Goal: Navigation & Orientation: Go to known website

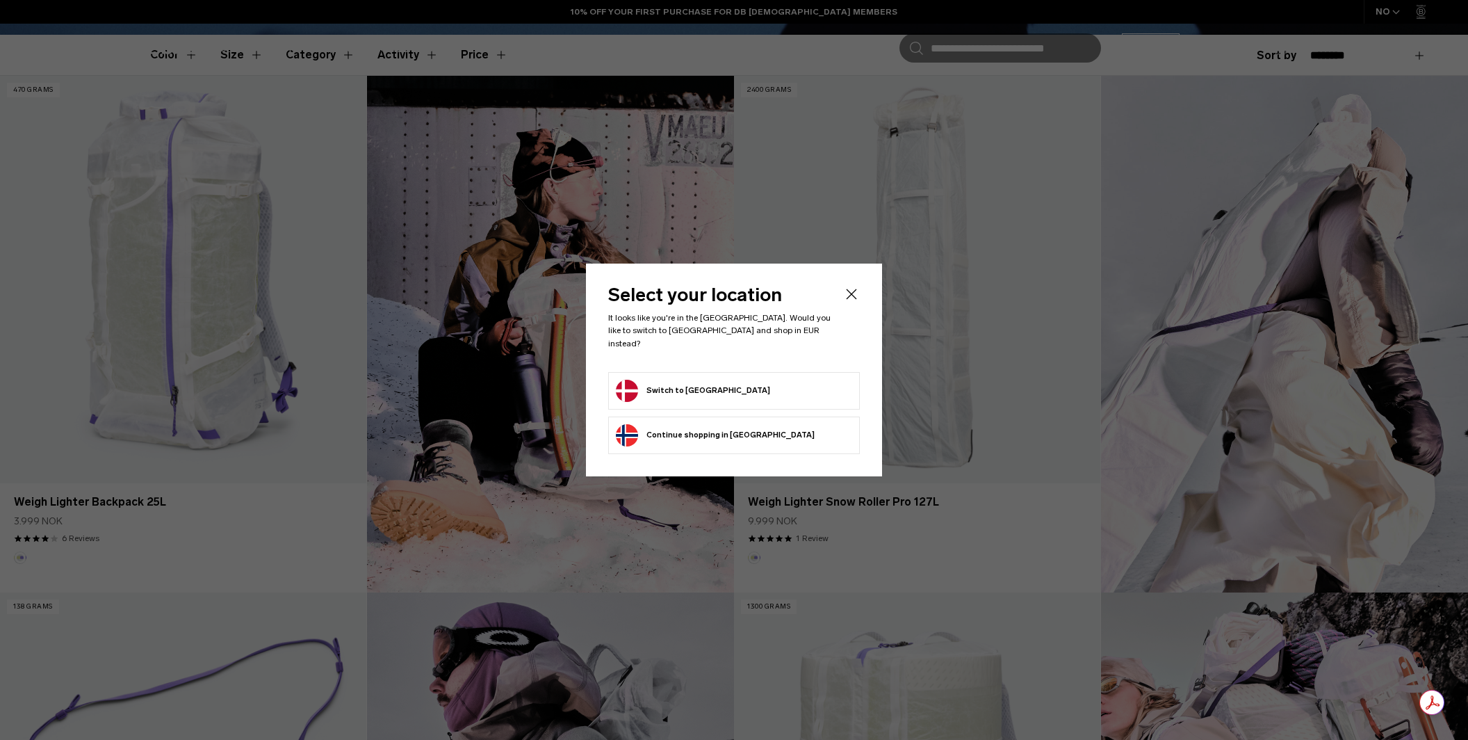
click at [721, 393] on form "Switch to [GEOGRAPHIC_DATA]" at bounding box center [734, 391] width 236 height 22
click at [694, 383] on button "Switch to [GEOGRAPHIC_DATA]" at bounding box center [693, 391] width 154 height 22
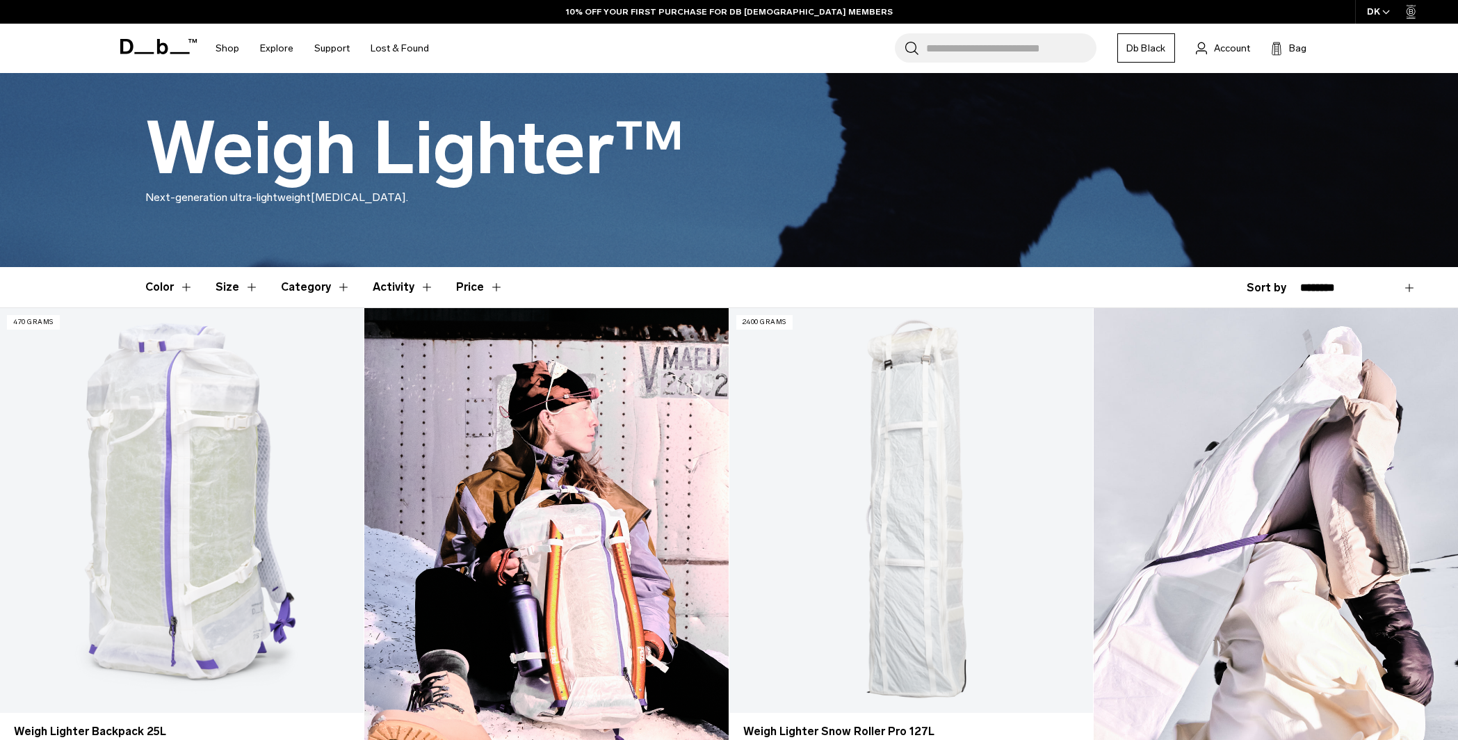
scroll to position [70, 0]
